Goal: Task Accomplishment & Management: Complete application form

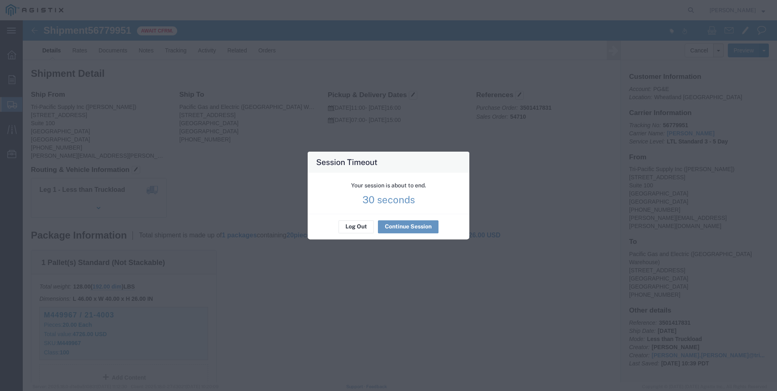
scroll to position [41, 0]
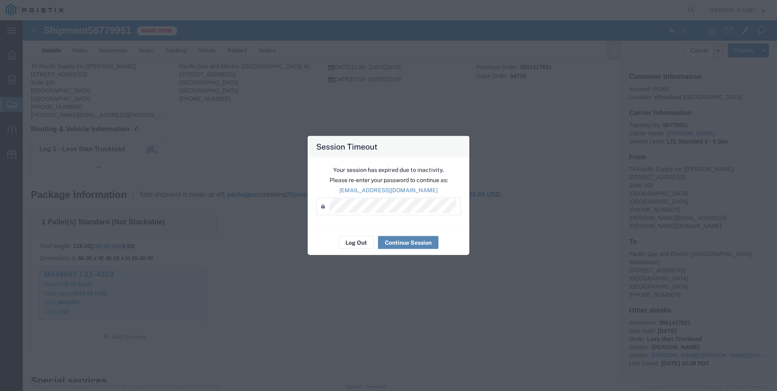
click at [395, 242] on button "Continue Session" at bounding box center [408, 242] width 61 height 13
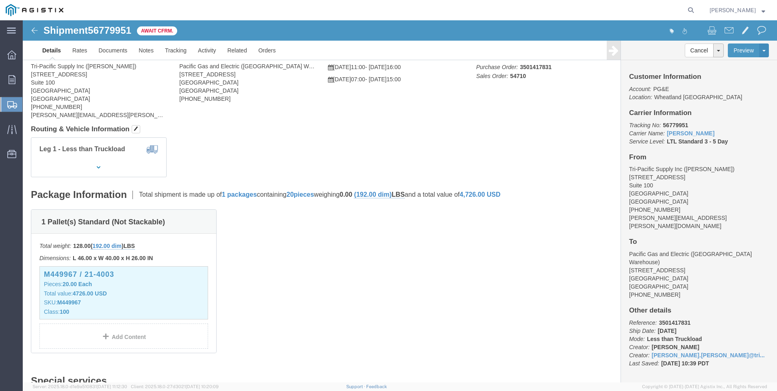
click at [0, 0] on span "Create Shipment" at bounding box center [0, 0] width 0 height 0
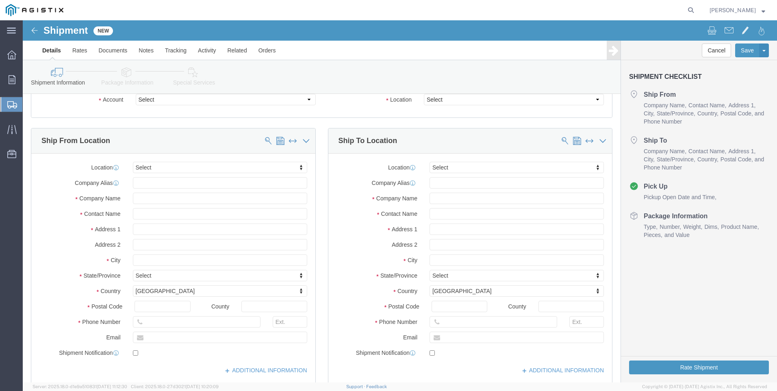
select select
click select "Select PG&E Tri-Pacific Supply Inc"
select select "9596"
click select "Select PG&E Tri-Pacific Supply Inc"
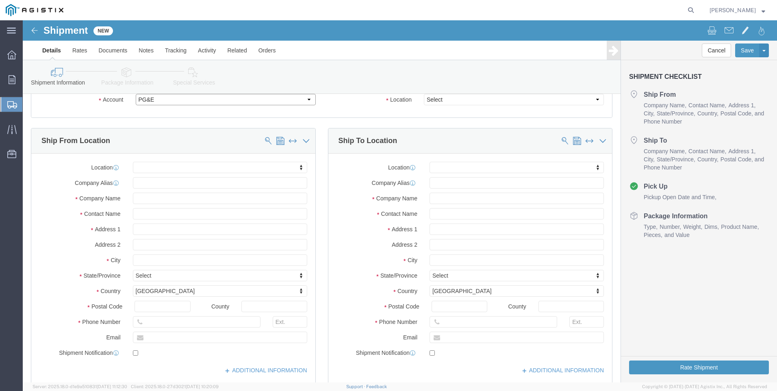
select select
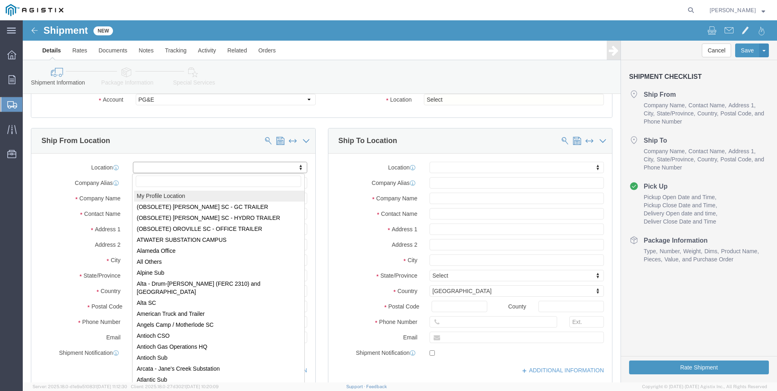
select select "MYPROFILE"
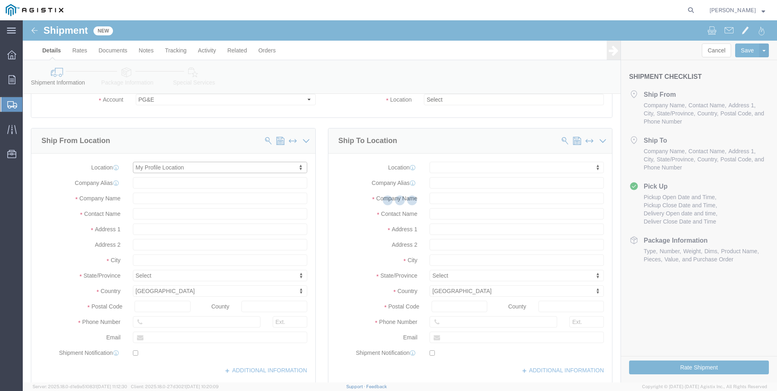
select select "CA"
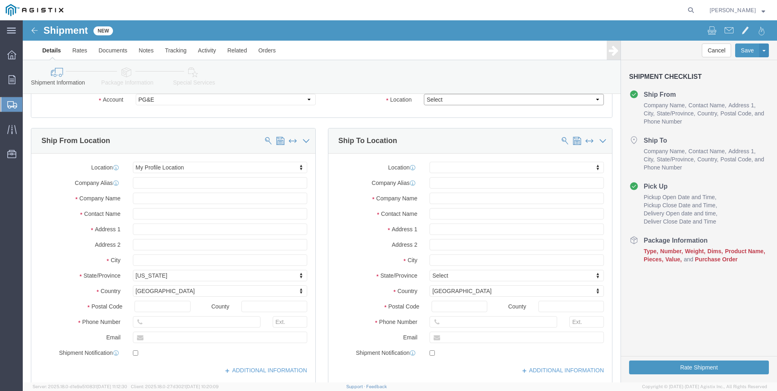
click select "Select All Others [GEOGRAPHIC_DATA] [GEOGRAPHIC_DATA] [GEOGRAPHIC_DATA] [GEOGRA…"
select select "19740"
click select "Select All Others [GEOGRAPHIC_DATA] [GEOGRAPHIC_DATA] [GEOGRAPHIC_DATA] [GEOGRA…"
click span
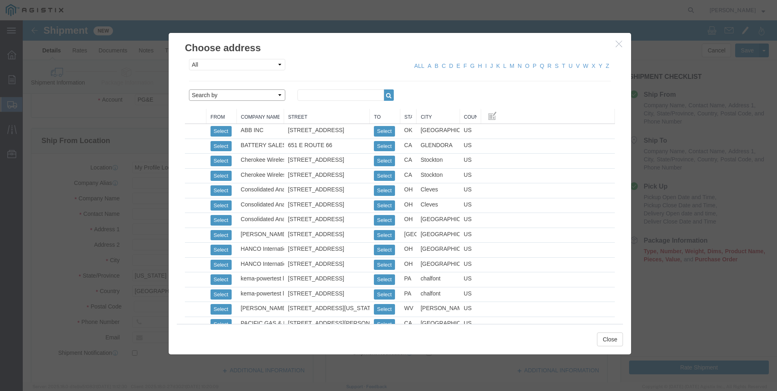
click select "Search by Address Book Name City Company Name Contact Name Country CustomerAlia…"
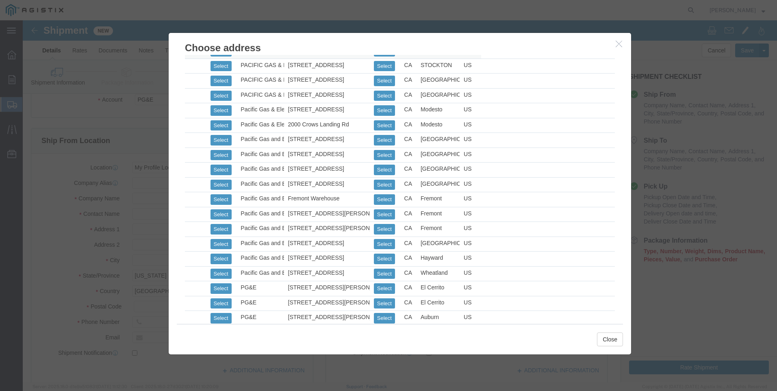
scroll to position [366, 0]
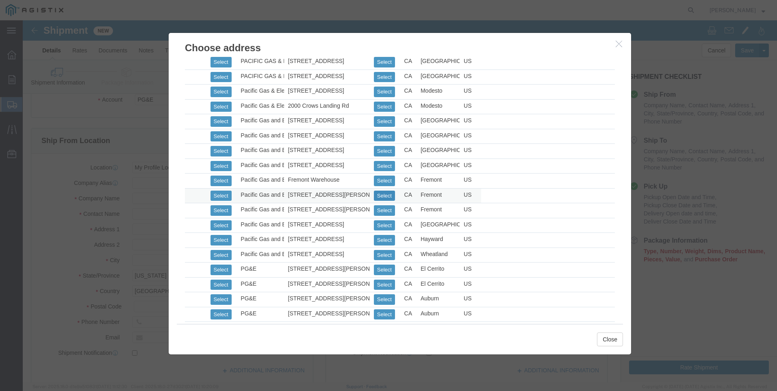
click button "Select"
select select "CA"
drag, startPoint x: 580, startPoint y: 322, endPoint x: 427, endPoint y: 230, distance: 178.5
click button "Close"
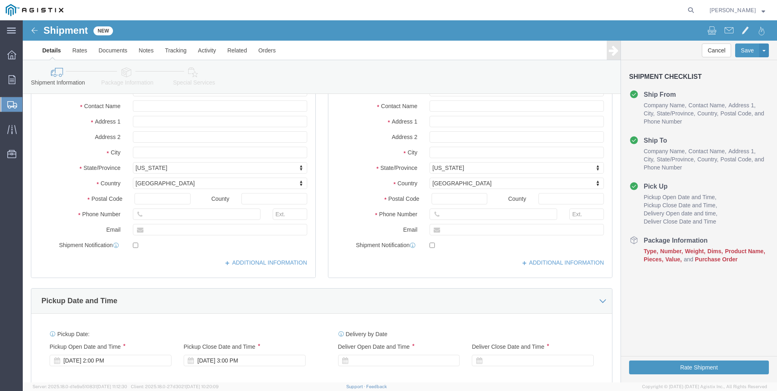
scroll to position [162, 0]
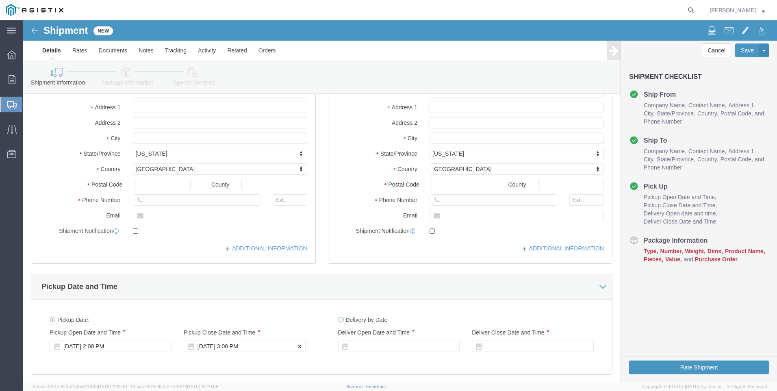
click div "[DATE] 3:00 PM"
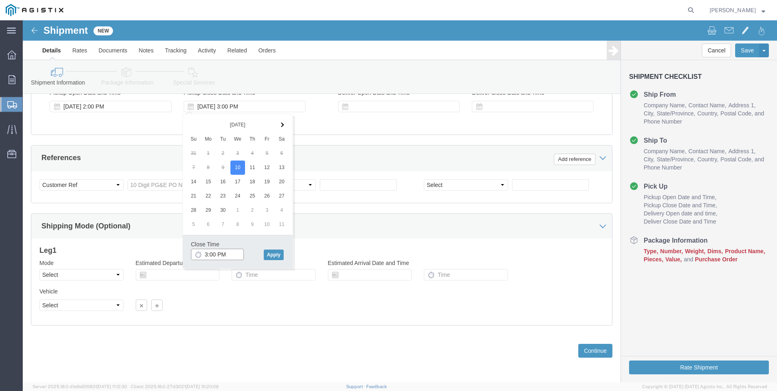
type input "4:00 PM"
drag, startPoint x: 252, startPoint y: 236, endPoint x: 254, endPoint y: 232, distance: 4.7
click button "Apply"
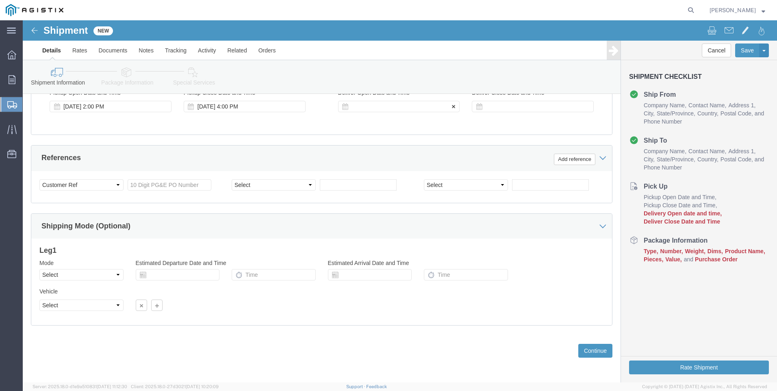
click div
click input "5:00 PM"
click input "7:00 PM"
type input "7:00 AM"
click button "Apply"
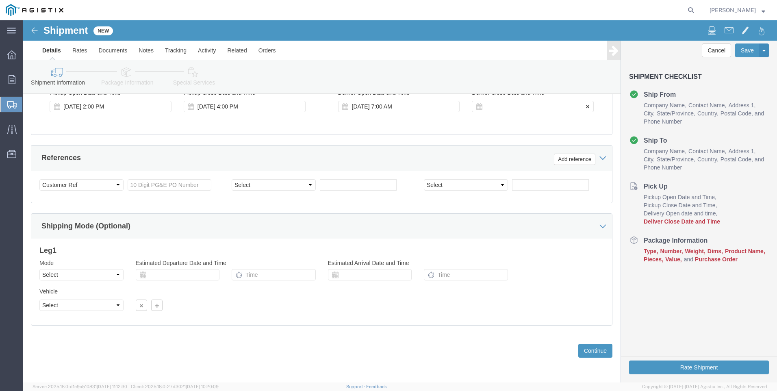
click div
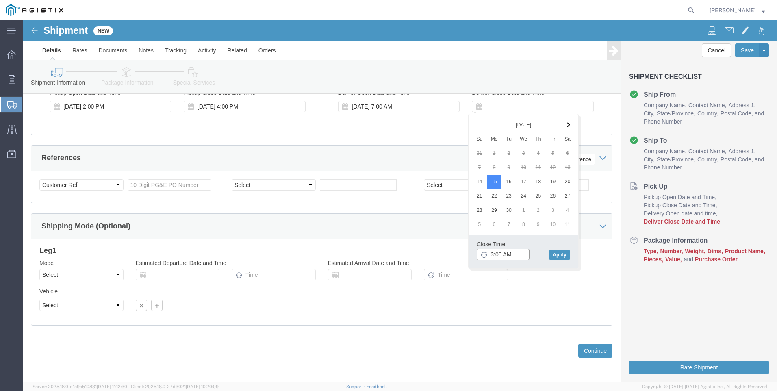
click input "3:00 AM"
type input "3:00 pm"
click button "Apply"
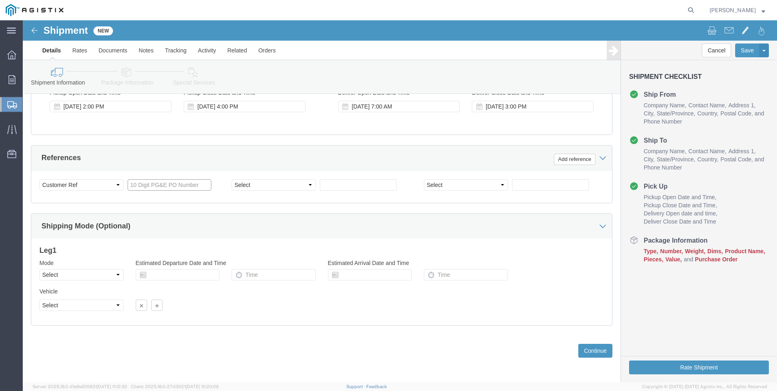
click input "text"
type input "2"
type input "3501403507"
click select "Select Account Type Activity ID Airline Appointment Number ASN Batch Request # …"
select select "SALEORDR"
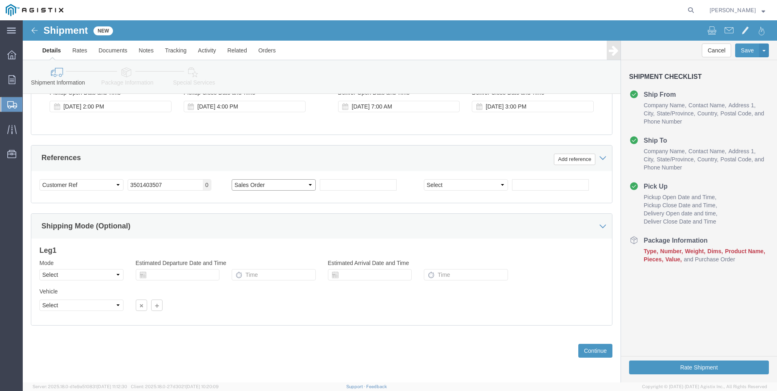
click select "Select Account Type Activity ID Airline Appointment Number ASN Batch Request # …"
click input "text"
type input "0053027"
drag, startPoint x: 560, startPoint y: 331, endPoint x: 534, endPoint y: 304, distance: 36.5
click button "Continue"
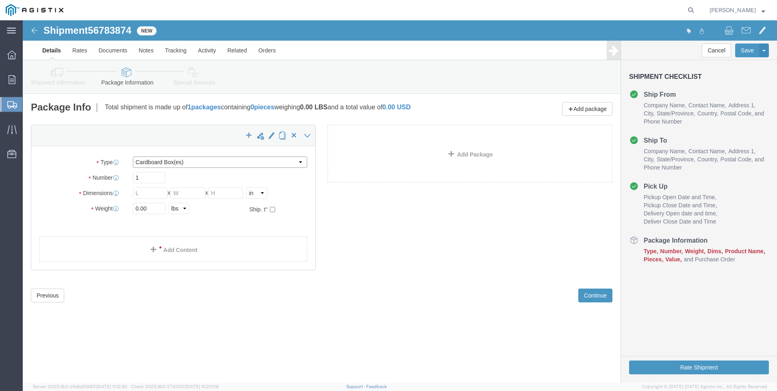
click select "Select Bulk Bundle(s) Cardboard Box(es) Carton(s) Crate(s) Drum(s) (Fiberboard)…"
select select "PSNS"
click select "Select Bulk Bundle(s) Cardboard Box(es) Carton(s) Crate(s) Drum(s) (Fiberboard)…"
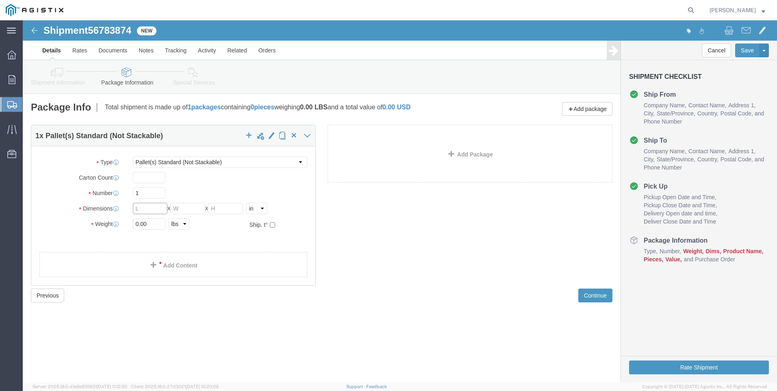
click input "text"
type input "40"
type input "25"
type input "17"
type input "2"
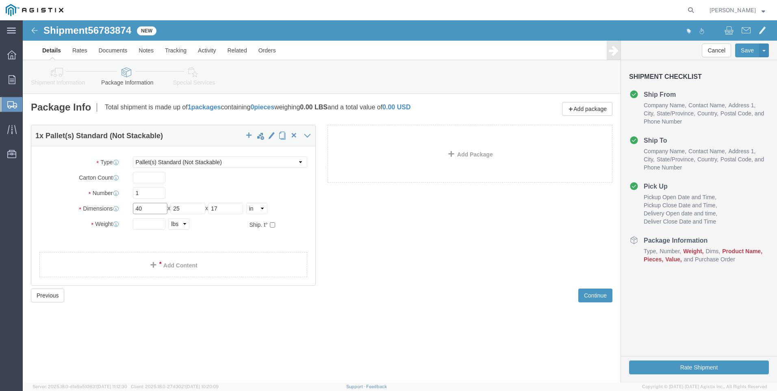
drag, startPoint x: 128, startPoint y: 187, endPoint x: 50, endPoint y: 188, distance: 78.0
click div "Dimensions Length 40 x Width 25 x Height 17 Select cm ft in"
type input "24"
drag, startPoint x: 172, startPoint y: 186, endPoint x: 112, endPoint y: 186, distance: 60.5
click div "Length 24 x Width 25 x Height 17 Select cm ft in"
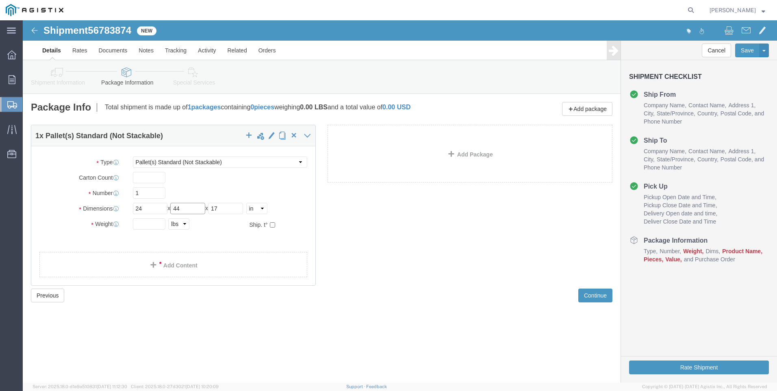
type input "44"
drag, startPoint x: 204, startPoint y: 187, endPoint x: 138, endPoint y: 185, distance: 65.8
click div "Length 24 x Width 44 x Height 17 Select cm ft in"
type input "42"
click input "text"
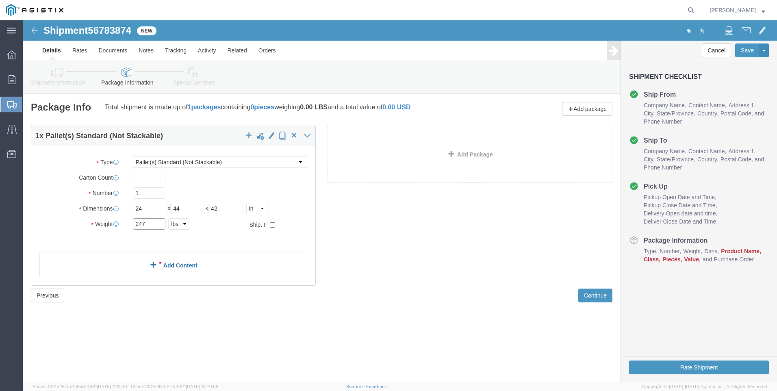
type input "247"
click link "Add Content"
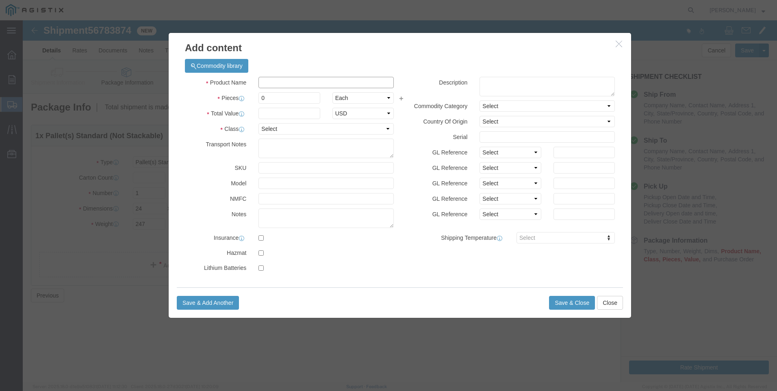
click input "text"
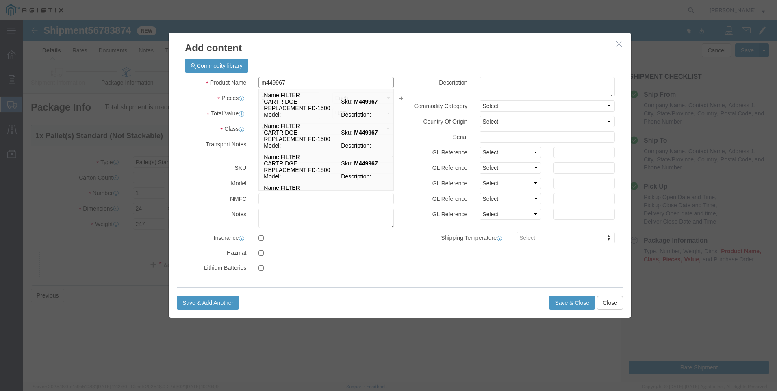
click input "m449967"
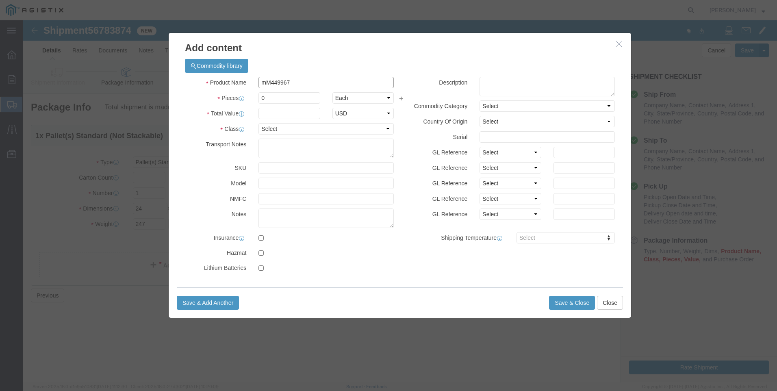
click input "mM449967"
type input "M449967"
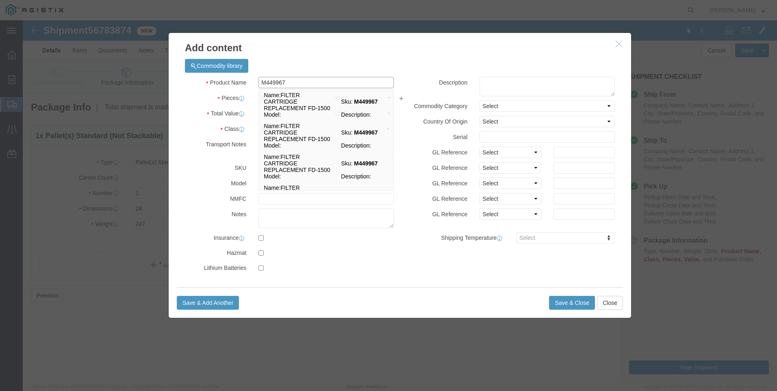
click input "M449967"
click td "Name: FILTER CARTRIDGE REPLACEMENT FD-1500"
select select
select select "USD"
type input "FILTER CARTRIDGE REPLACEMENT FD-1500"
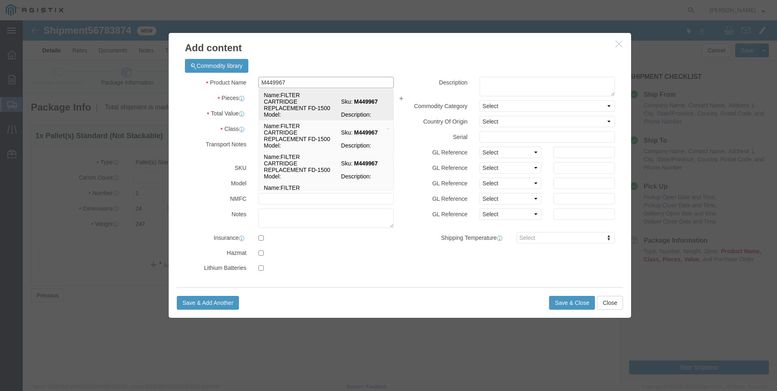
type input "M449967"
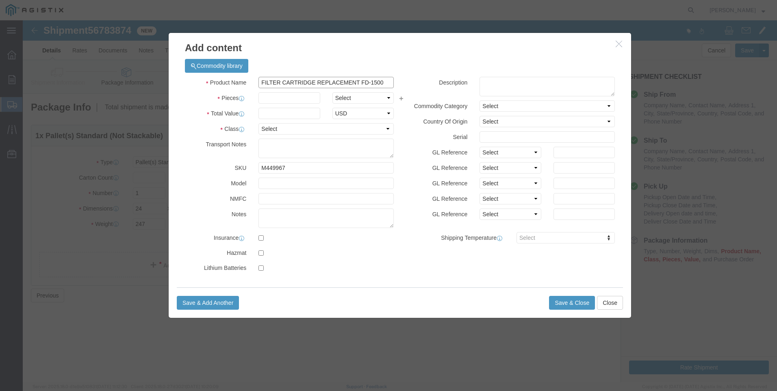
drag, startPoint x: 366, startPoint y: 61, endPoint x: 110, endPoint y: 61, distance: 255.5
click div "Add content Commodity library Product Name FILTER CARTRIDGE REPLACEMENT FD-1500…"
type input "FILTER CARTRIDGE REPLACEMENT FD-1500"
click textarea
paste textarea "FILTER CARTRIDGE REPLACEMENT FD-1500"
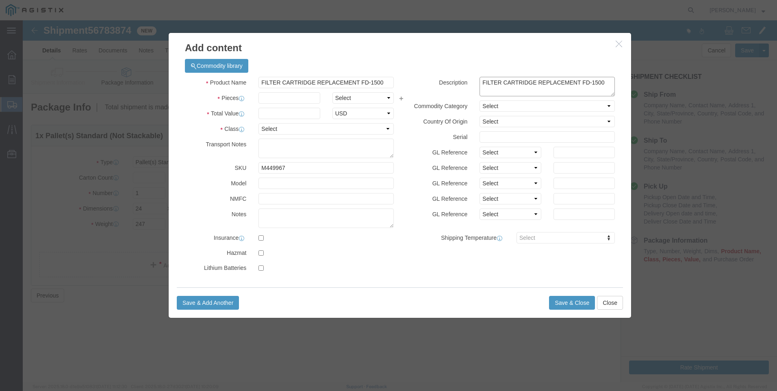
type textarea "FILTER CARTRIDGE REPLACEMENT FD-1500"
drag, startPoint x: 365, startPoint y: 63, endPoint x: 106, endPoint y: 65, distance: 258.7
click div "Add content Commodity library Product Name FILTER CARTRIDGE REPLACEMENT FD-1500…"
click input "M449"
type input "M449967 / 21-4003"
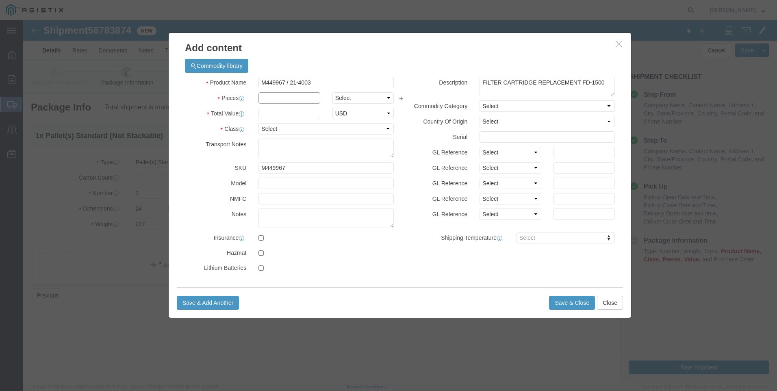
click input "text"
type input "50"
click input "text"
type input "10550"
click select "Select 50 55 60 65 70 85 92.5 100 125 175 250 300 400"
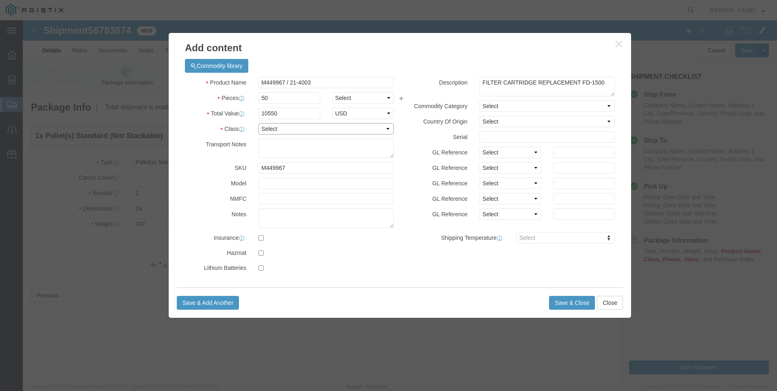
select select "100"
click select "Select 50 55 60 65 70 85 92.5 100 125 175 250 300 400"
click button "Save & Close"
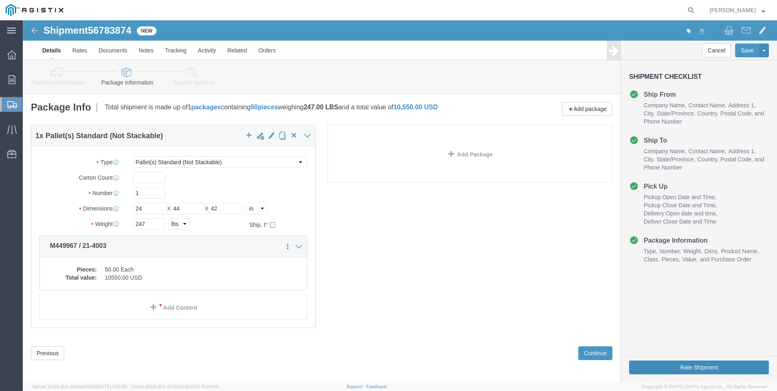
click button "Rate Shipment"
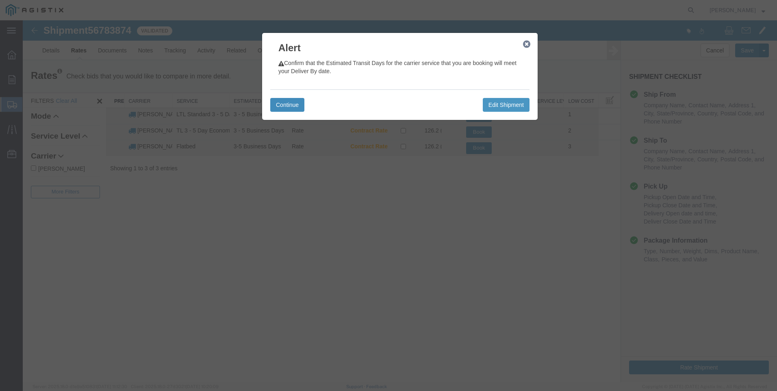
click at [294, 107] on button "Continue" at bounding box center [287, 105] width 34 height 14
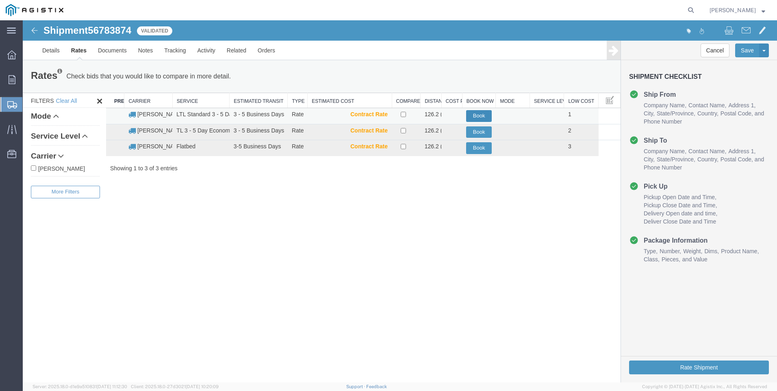
click at [480, 115] on button "Book" at bounding box center [479, 116] width 26 height 12
